Goal: Check status: Check status

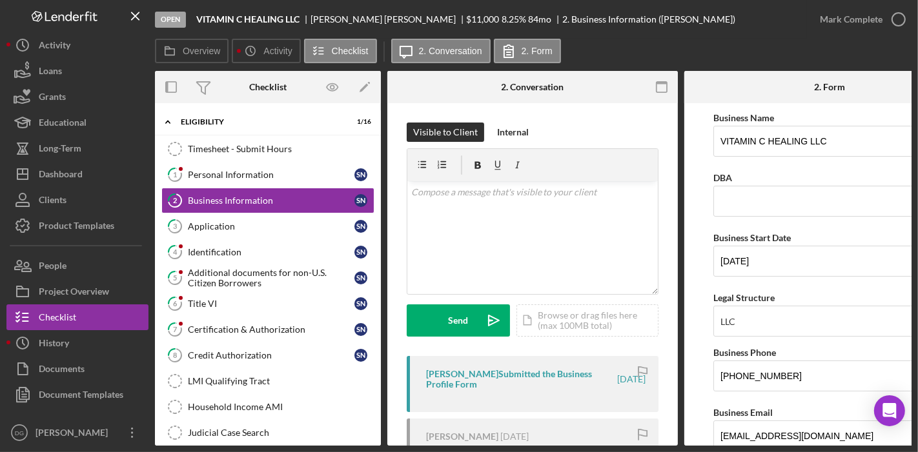
click at [499, 394] on div "[PERSON_NAME] Submitted the Business Profile Form [DATE]" at bounding box center [533, 384] width 252 height 56
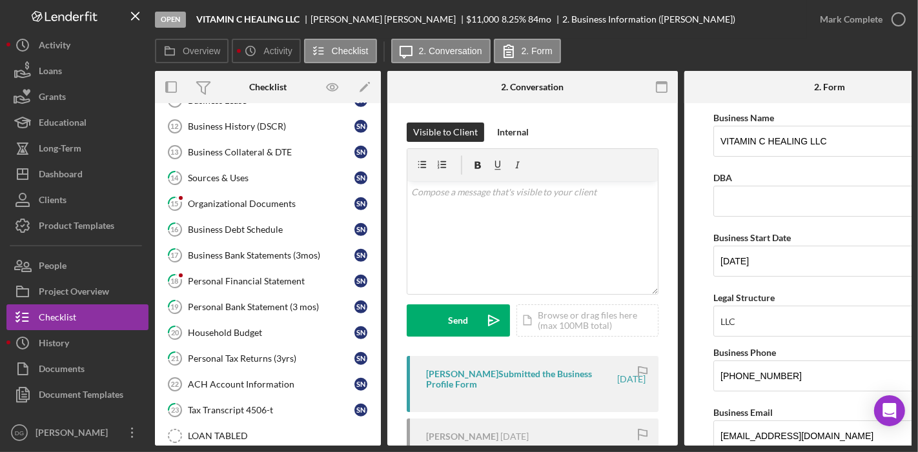
scroll to position [571, 0]
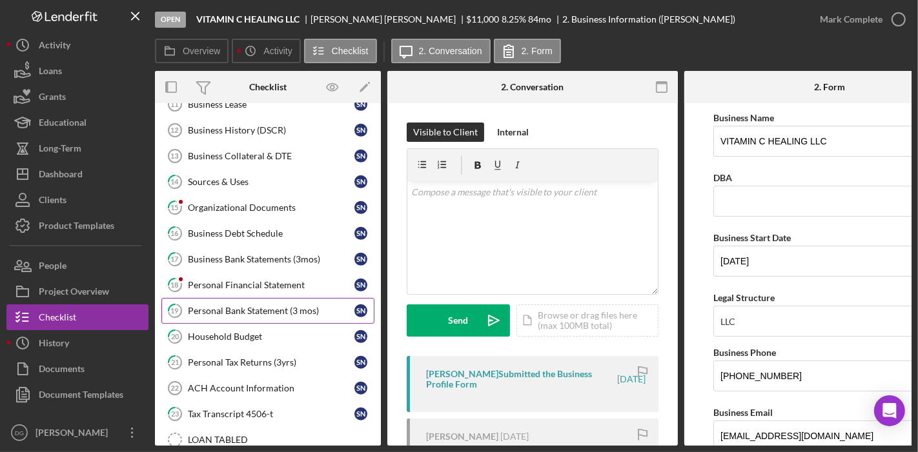
click at [264, 306] on div "Personal Bank Statement (3 mos)" at bounding box center [271, 311] width 166 height 10
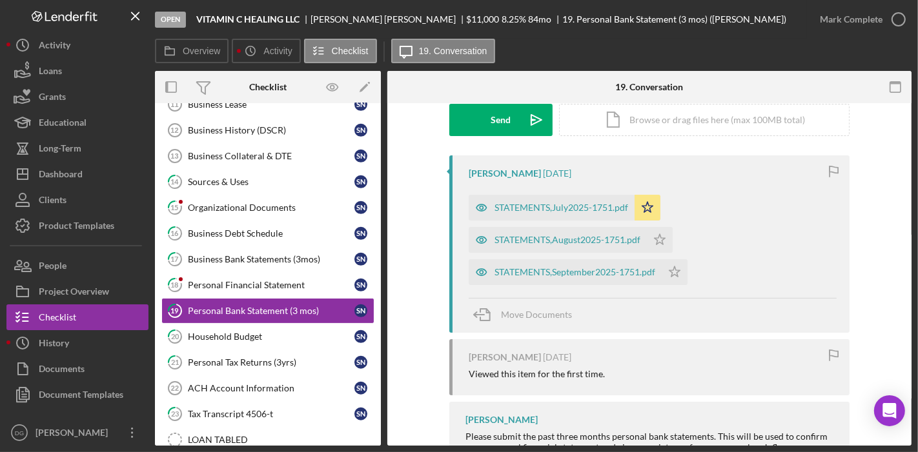
scroll to position [199, 0]
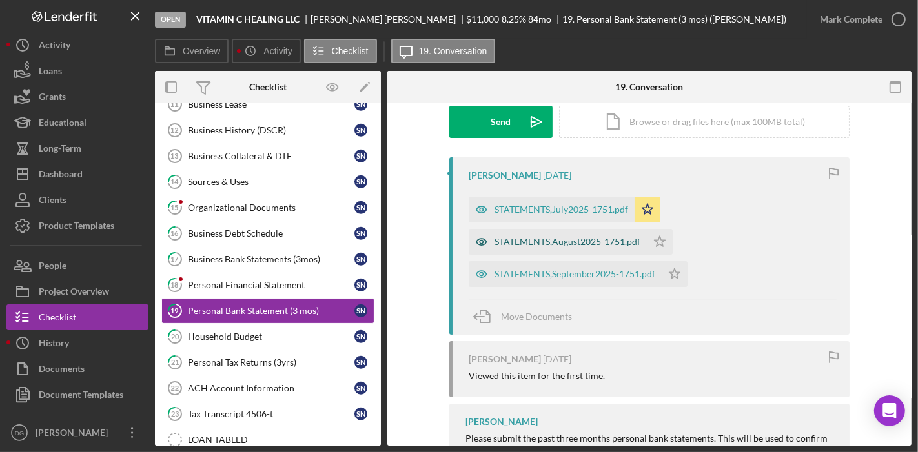
click at [577, 237] on div "STATEMENTS,August2025-1751.pdf" at bounding box center [567, 242] width 146 height 10
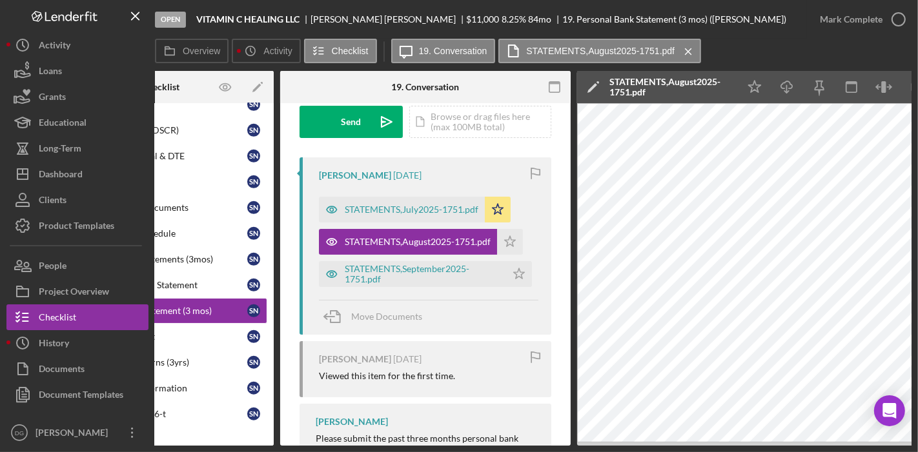
scroll to position [0, 159]
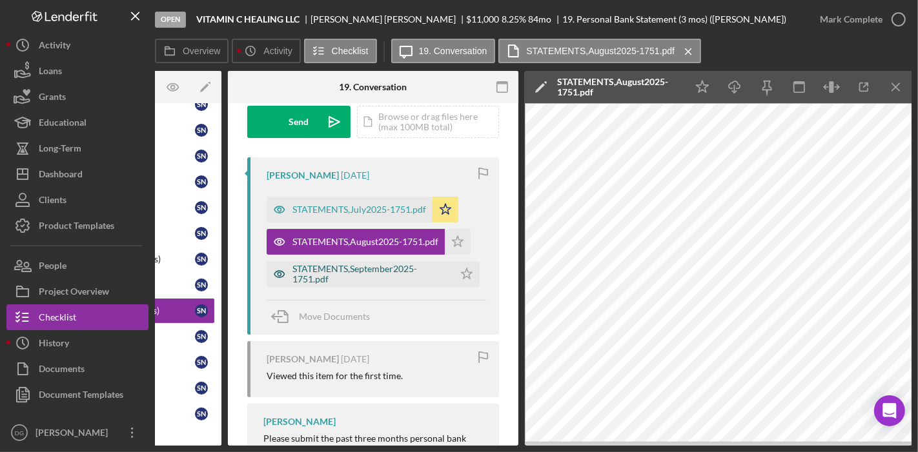
click at [316, 272] on div "STATEMENTS,September2025-1751.pdf" at bounding box center [369, 274] width 155 height 21
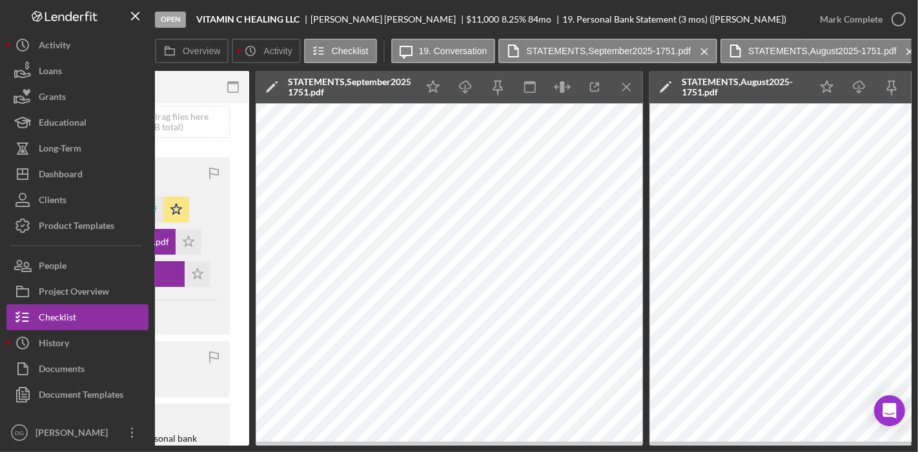
scroll to position [0, 425]
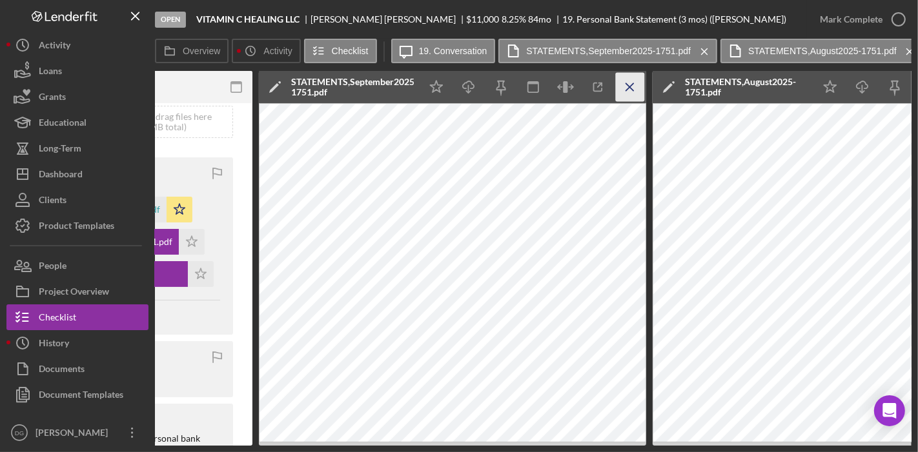
click at [628, 79] on icon "Icon/Menu Close" at bounding box center [630, 87] width 29 height 29
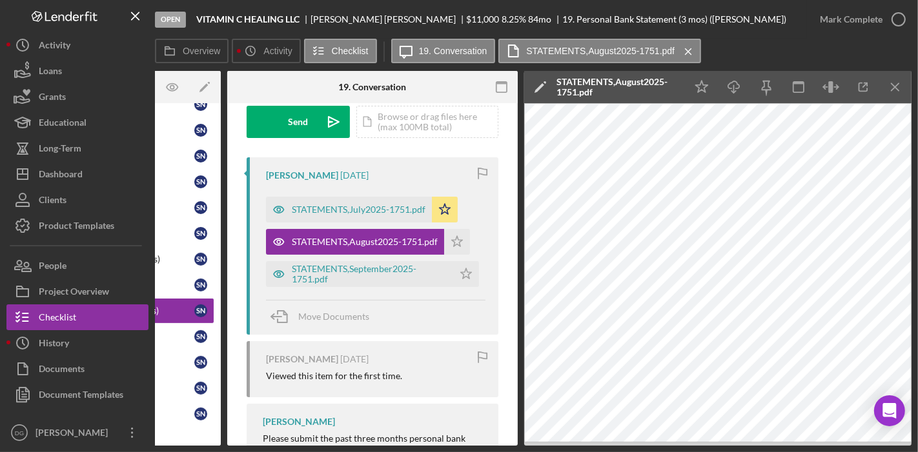
scroll to position [0, 159]
click at [894, 83] on icon "Icon/Menu Close" at bounding box center [895, 87] width 29 height 29
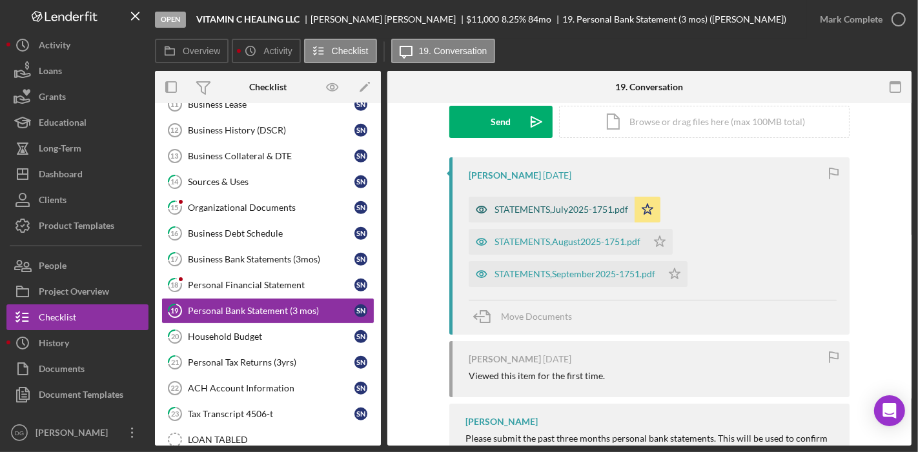
click at [572, 205] on div "STATEMENTS,July2025-1751.pdf" at bounding box center [561, 210] width 134 height 10
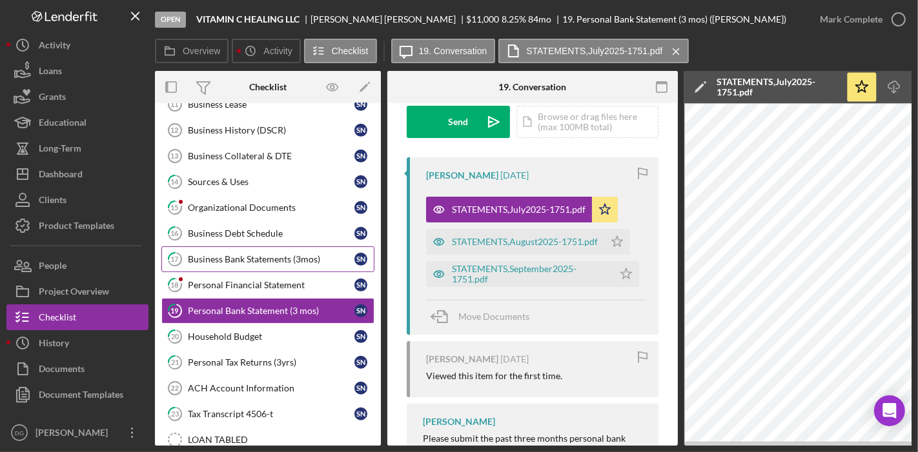
drag, startPoint x: 252, startPoint y: 244, endPoint x: 207, endPoint y: 240, distance: 44.7
drag, startPoint x: 207, startPoint y: 240, endPoint x: 194, endPoint y: 250, distance: 16.7
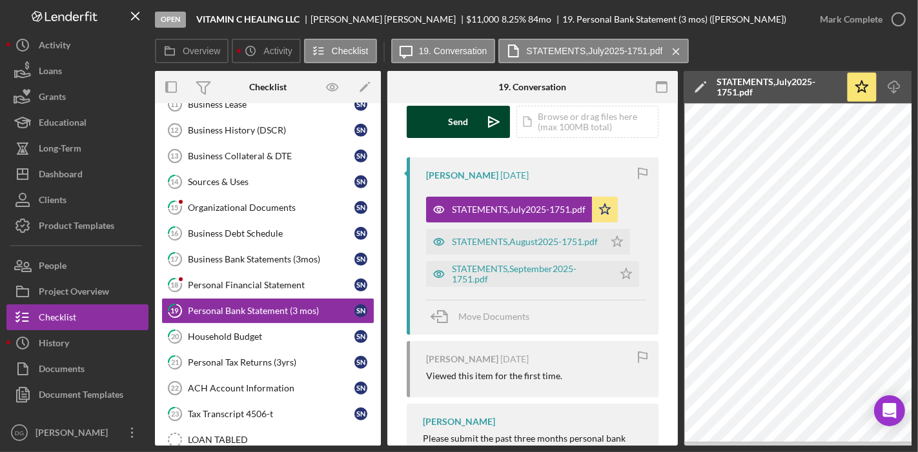
drag, startPoint x: 194, startPoint y: 250, endPoint x: 448, endPoint y: 130, distance: 281.1
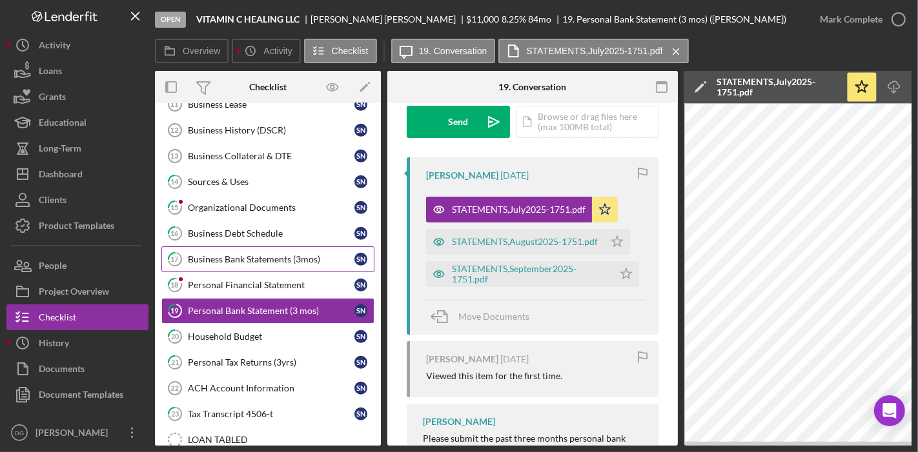
drag, startPoint x: 448, startPoint y: 130, endPoint x: 224, endPoint y: 242, distance: 250.5
drag, startPoint x: 224, startPoint y: 242, endPoint x: 203, endPoint y: 248, distance: 22.3
click at [435, 266] on icon "button" at bounding box center [439, 274] width 26 height 26
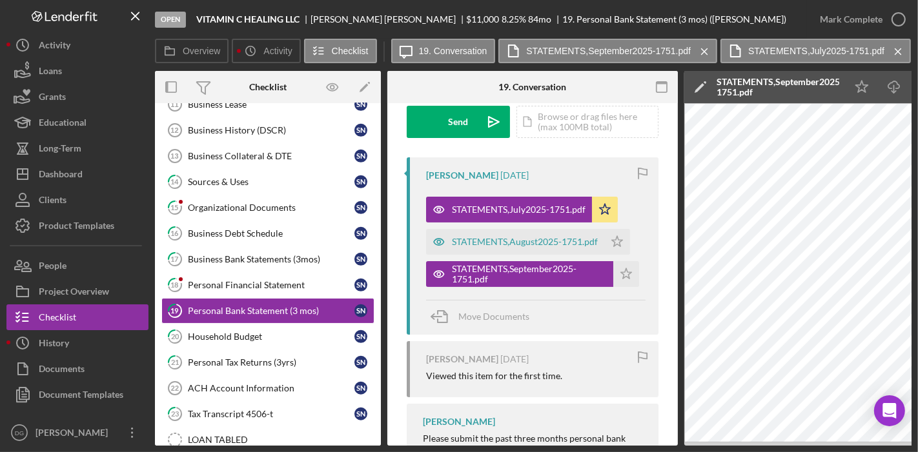
drag, startPoint x: 270, startPoint y: 248, endPoint x: 588, endPoint y: 320, distance: 325.6
drag, startPoint x: 588, startPoint y: 320, endPoint x: 243, endPoint y: 330, distance: 345.4
drag, startPoint x: 243, startPoint y: 330, endPoint x: 196, endPoint y: 336, distance: 47.4
drag, startPoint x: 196, startPoint y: 336, endPoint x: 186, endPoint y: 330, distance: 10.7
drag, startPoint x: 186, startPoint y: 330, endPoint x: 257, endPoint y: 144, distance: 198.9
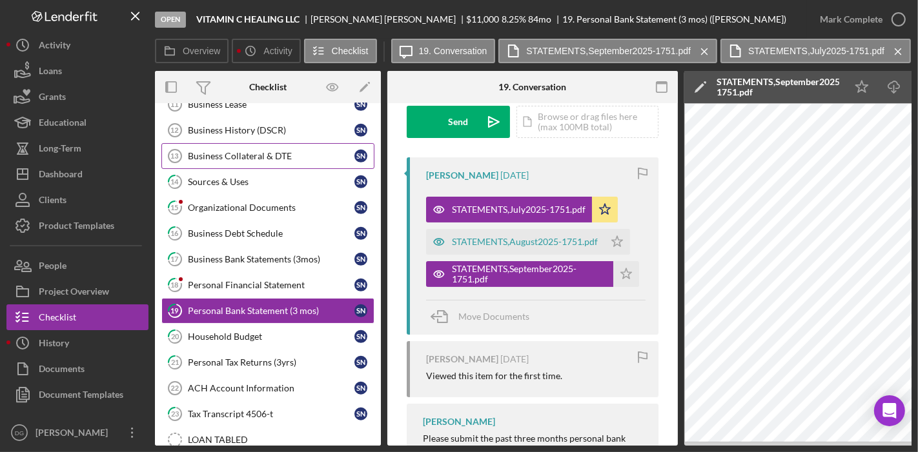
click at [257, 151] on div "Business Collateral & DTE" at bounding box center [271, 156] width 166 height 10
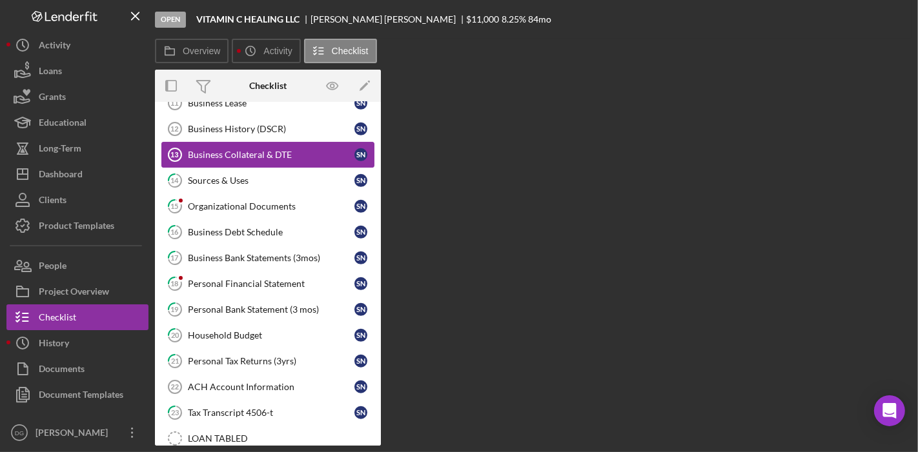
click at [257, 150] on div "Business Collateral & DTE" at bounding box center [271, 155] width 166 height 10
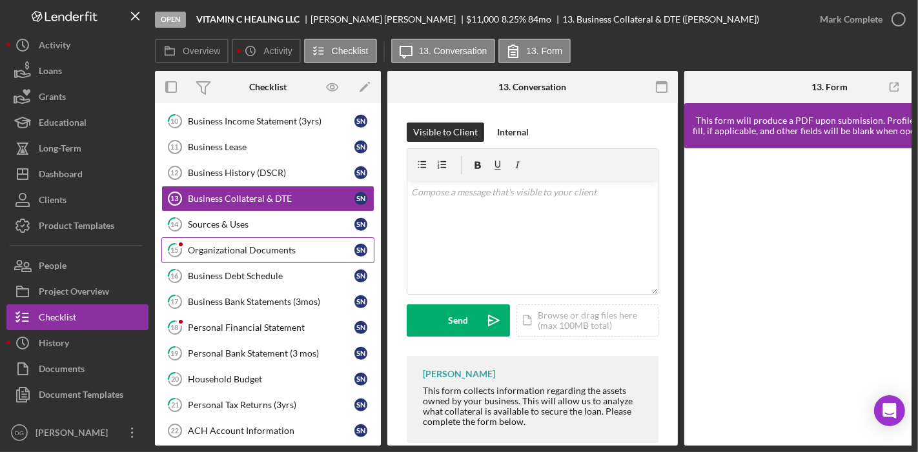
scroll to position [527, 0]
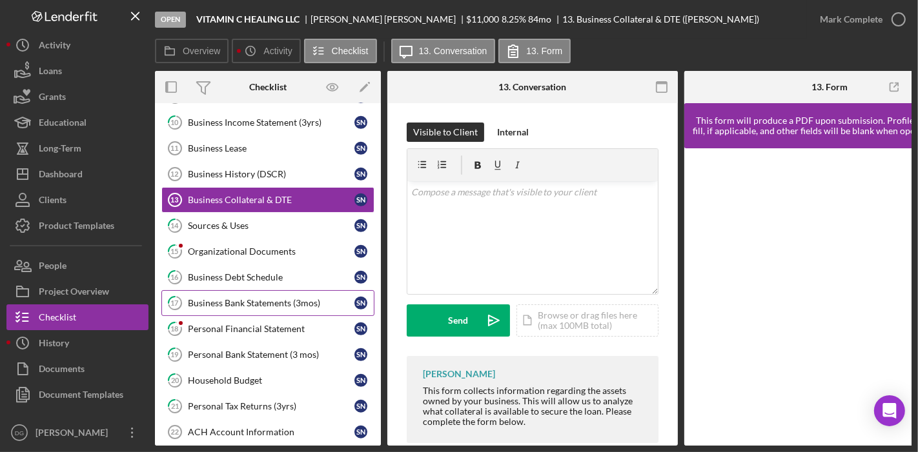
click at [246, 298] on div "Business Bank Statements (3mos)" at bounding box center [271, 303] width 166 height 10
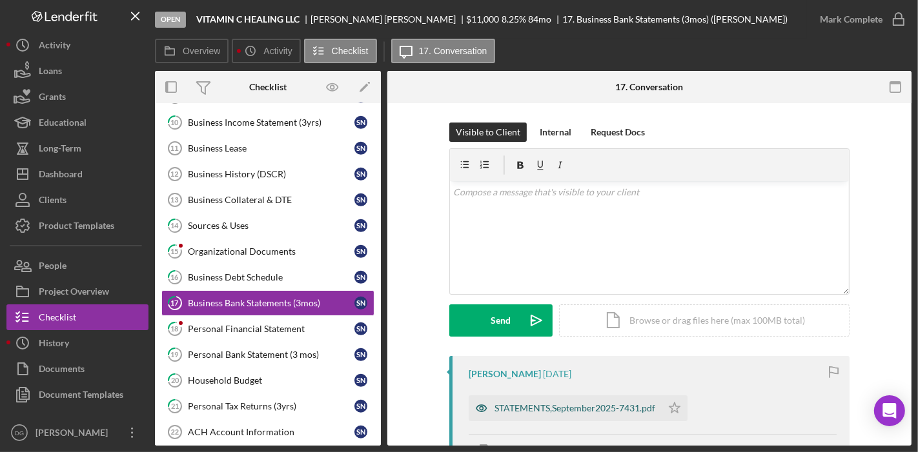
click at [573, 408] on div "STATEMENTS,September2025-7431.pdf" at bounding box center [574, 408] width 161 height 10
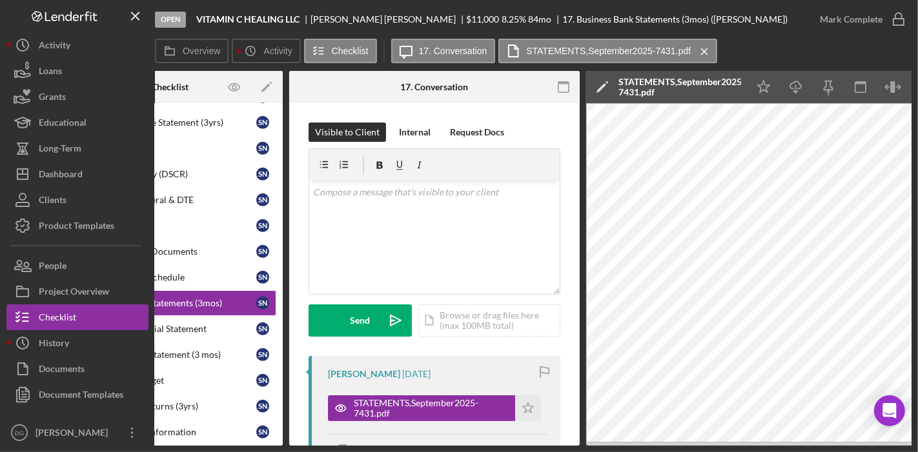
scroll to position [0, 159]
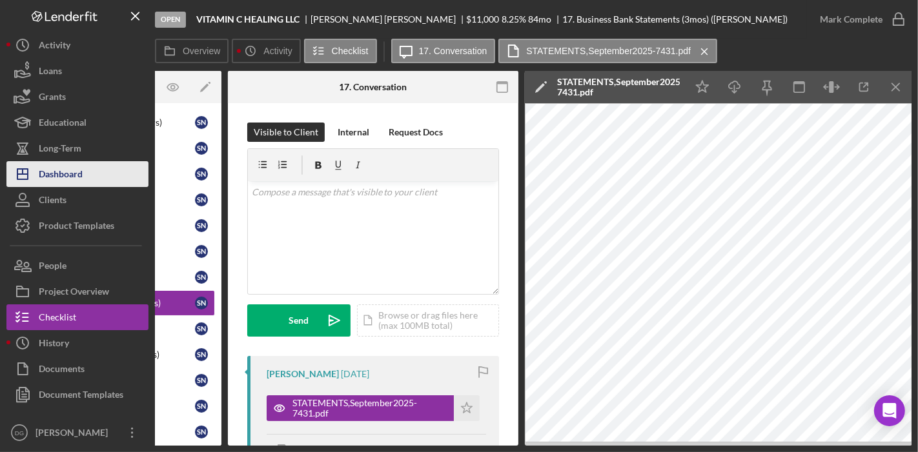
click at [63, 176] on div "Dashboard" at bounding box center [61, 175] width 44 height 29
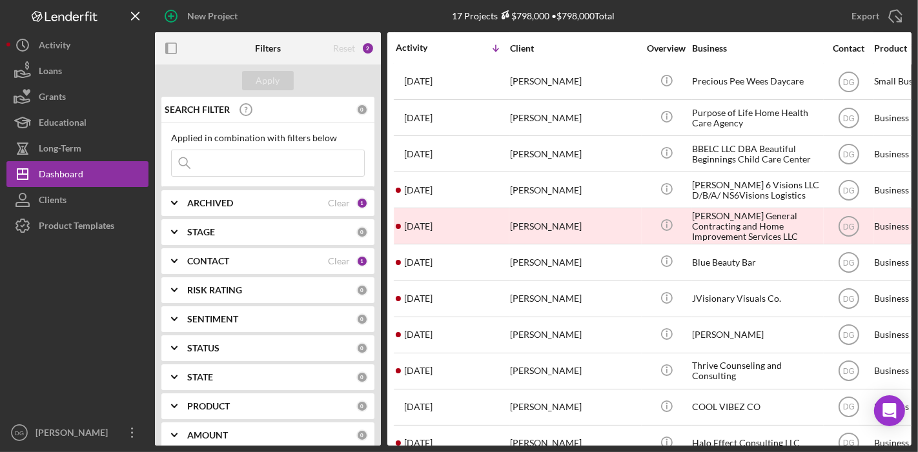
scroll to position [245, 0]
